Goal: Check status: Check status

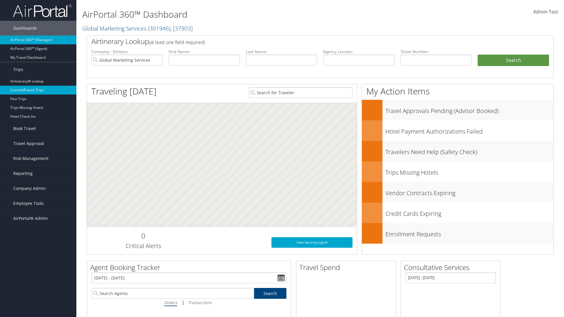
click at [38, 90] on link "Current/Future Trips" at bounding box center [38, 90] width 76 height 9
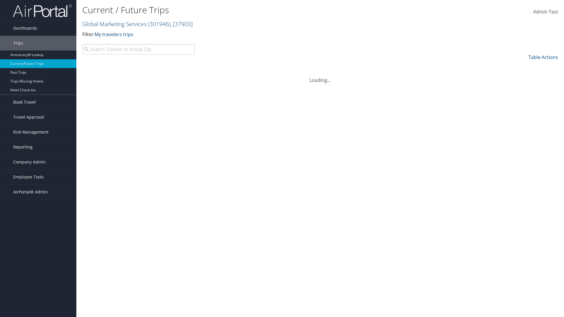
click at [114, 24] on link "Global Marketing Services ( 301946 ) , [ 37903 ]" at bounding box center [137, 24] width 110 height 8
click at [0, 0] on input "search" at bounding box center [0, 0] width 0 height 0
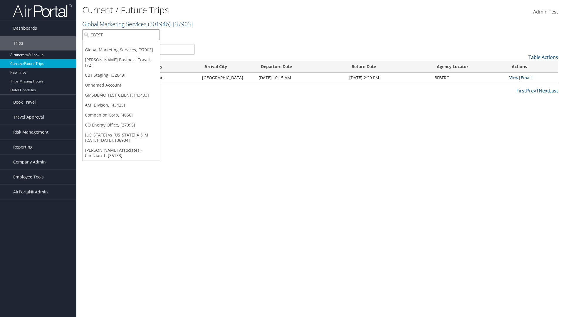
type input "CBTSTG"
click at [121, 45] on div "CBT Staging (CBTSTG), [32649]" at bounding box center [121, 45] width 84 height 5
